Goal: Communication & Community: Answer question/provide support

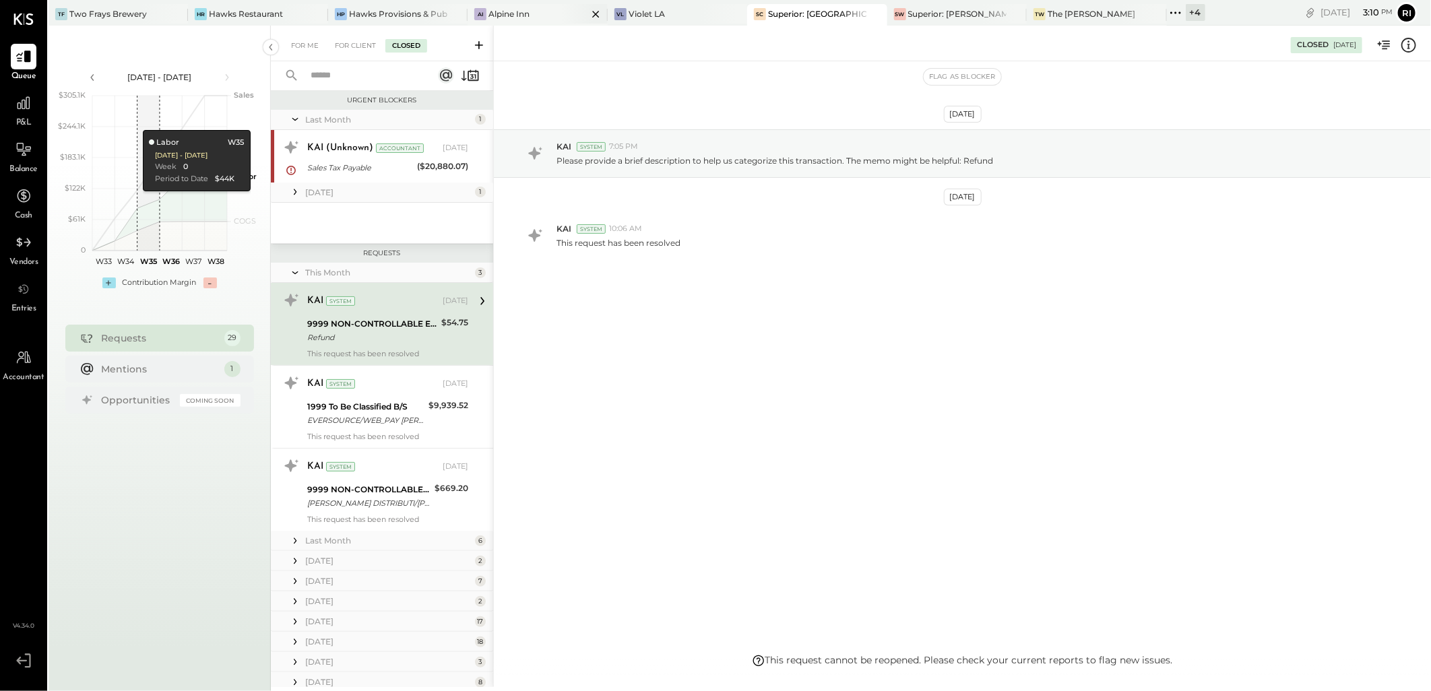
click at [534, 8] on div "AI Alpine Inn" at bounding box center [527, 14] width 119 height 12
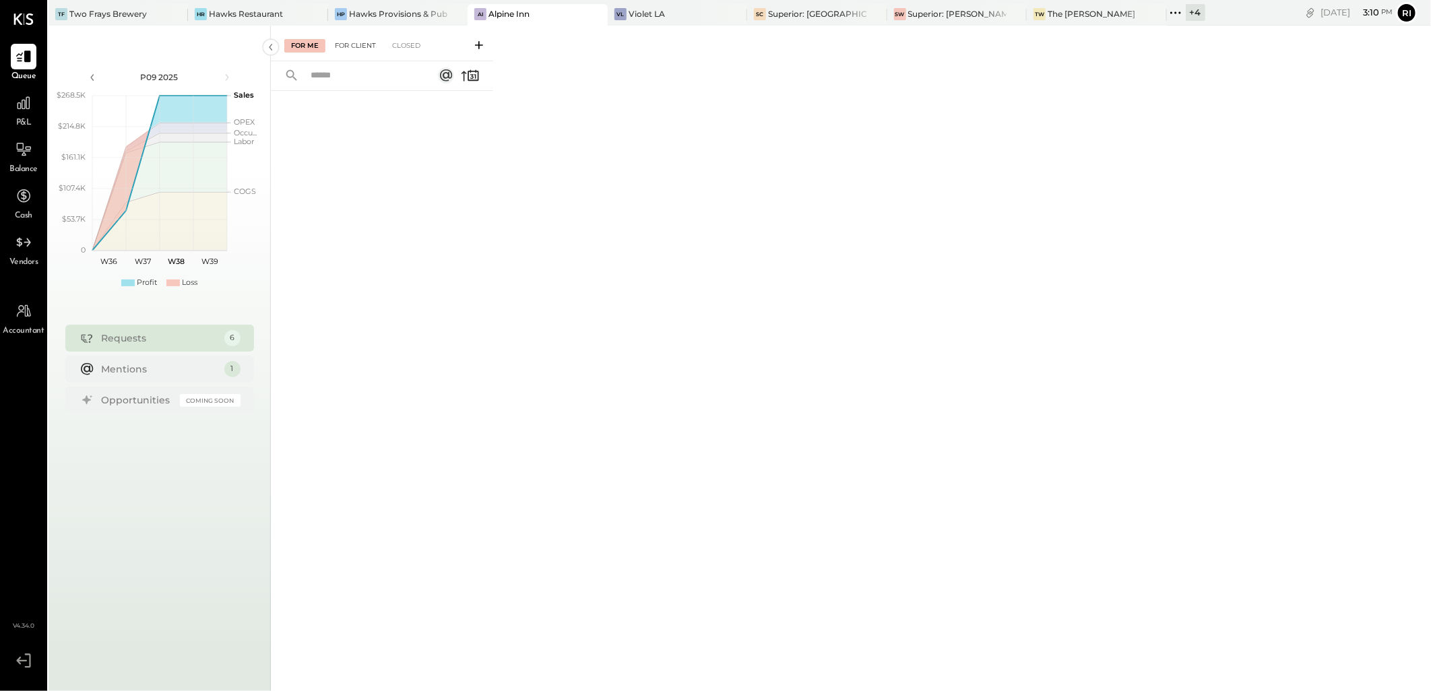
click at [361, 42] on div "For Client" at bounding box center [355, 45] width 55 height 13
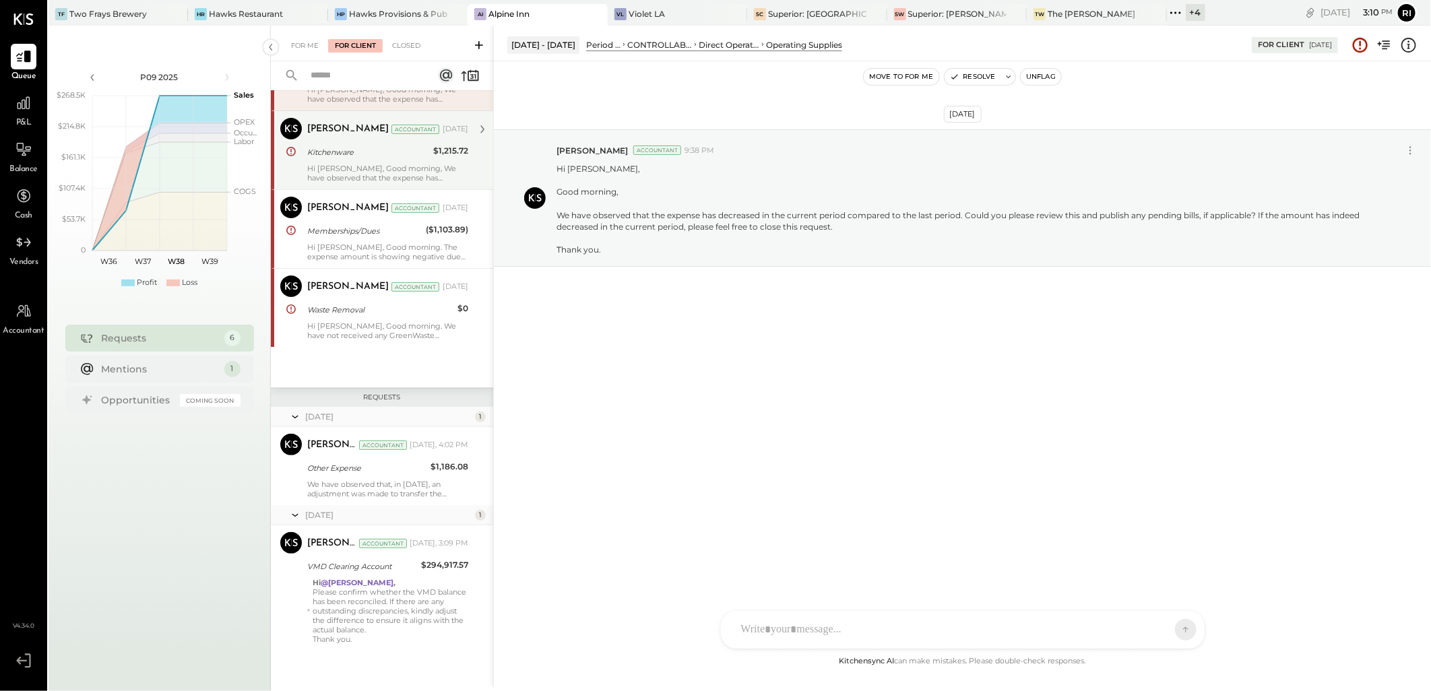
scroll to position [102, 0]
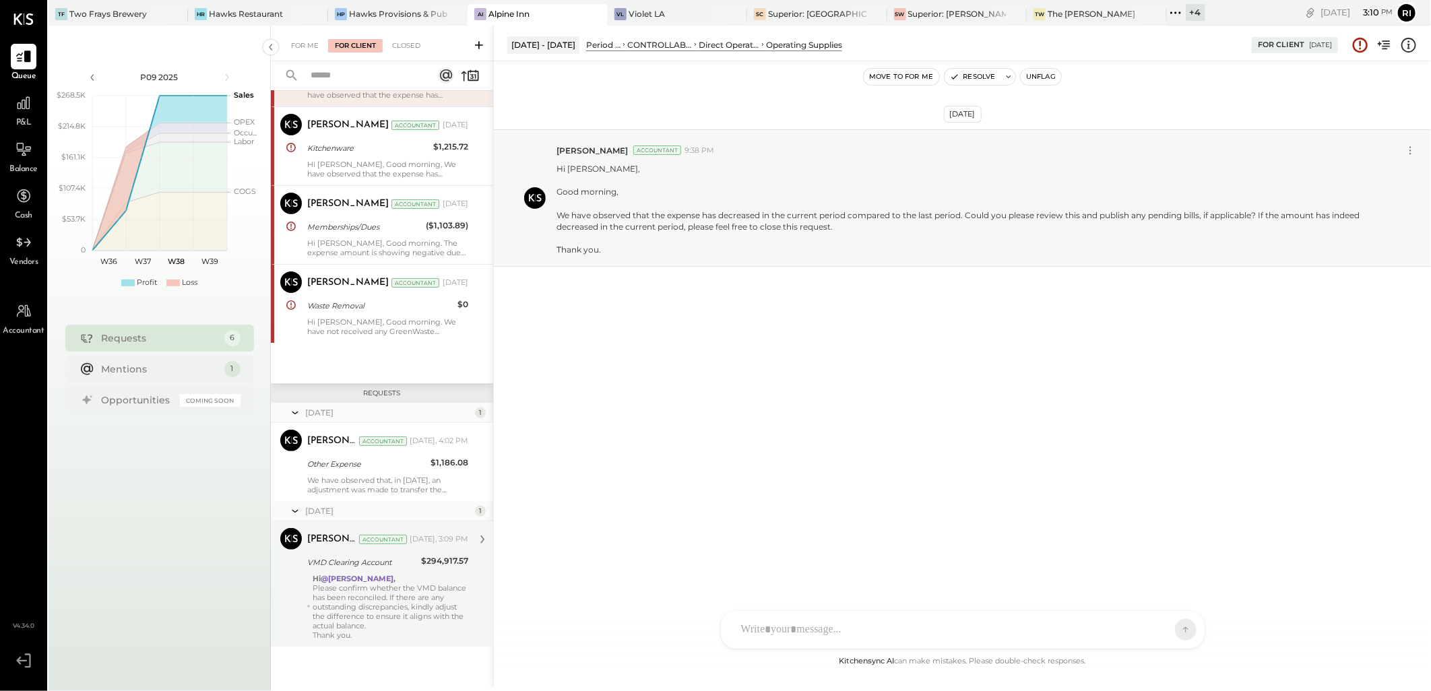
click at [351, 571] on div "[PERSON_NAME] Accountant [DATE], 3:09 PM VMD Clearing Account $294,917.57 Hi @[…" at bounding box center [387, 584] width 161 height 112
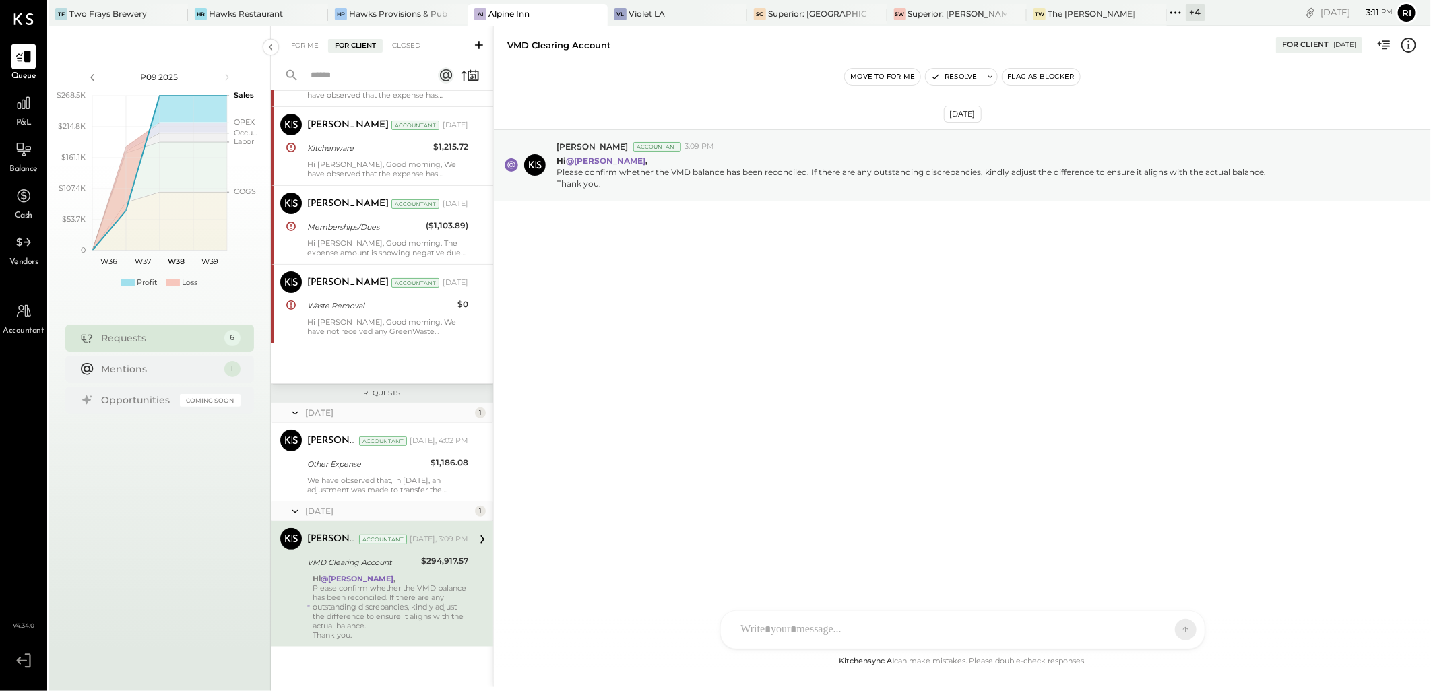
click at [831, 629] on div at bounding box center [963, 630] width 484 height 38
type input "**"
click at [807, 540] on span "[PERSON_NAME]" at bounding box center [851, 541] width 106 height 13
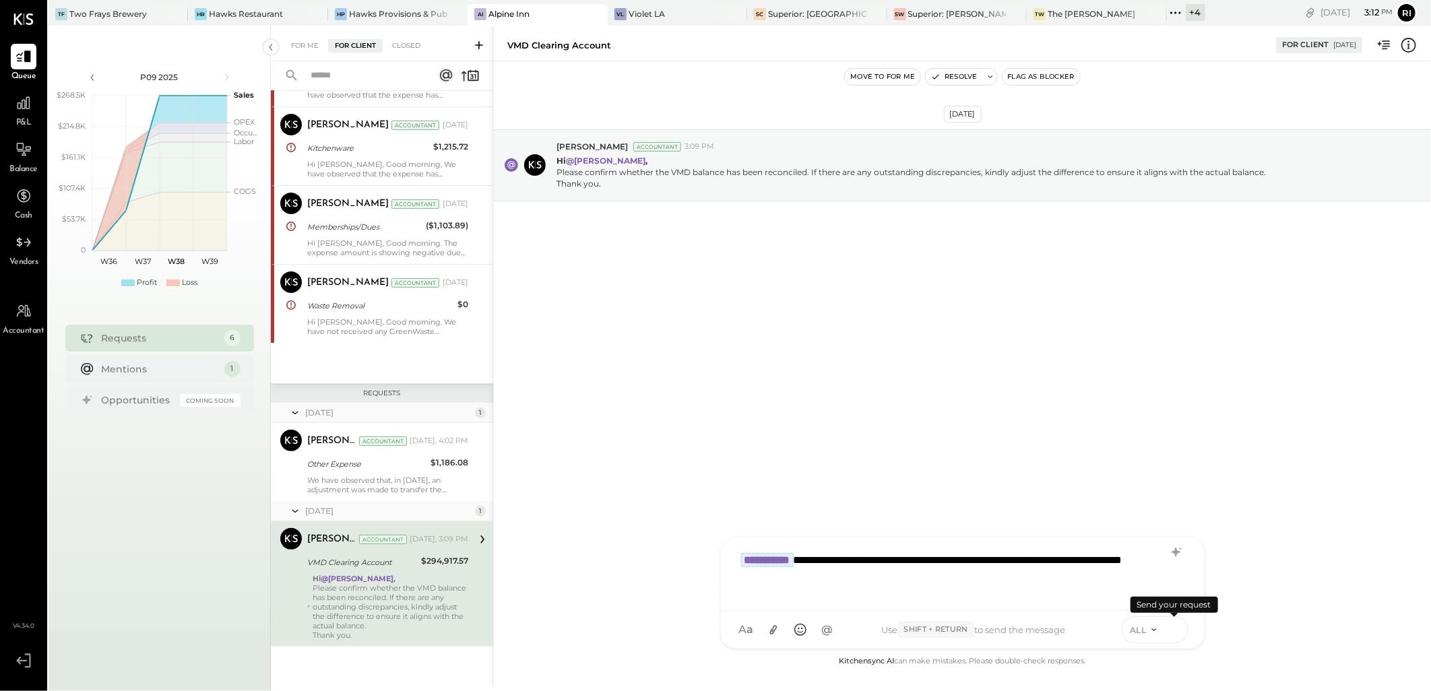
click at [1175, 631] on icon at bounding box center [1174, 629] width 12 height 13
